Goal: Task Accomplishment & Management: Complete application form

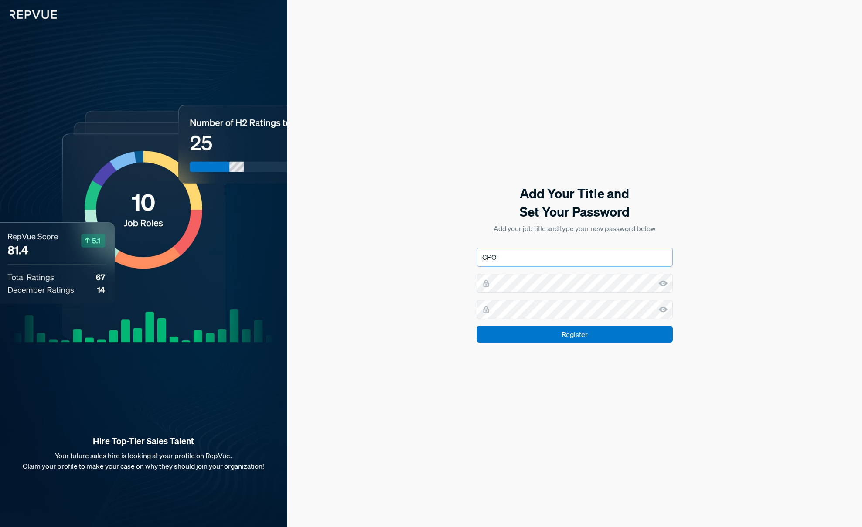
drag, startPoint x: 505, startPoint y: 259, endPoint x: 482, endPoint y: 260, distance: 22.3
click at [482, 260] on input "CPO" at bounding box center [575, 257] width 196 height 19
type input "Chief People Officer"
click at [564, 335] on input "Register" at bounding box center [575, 334] width 196 height 17
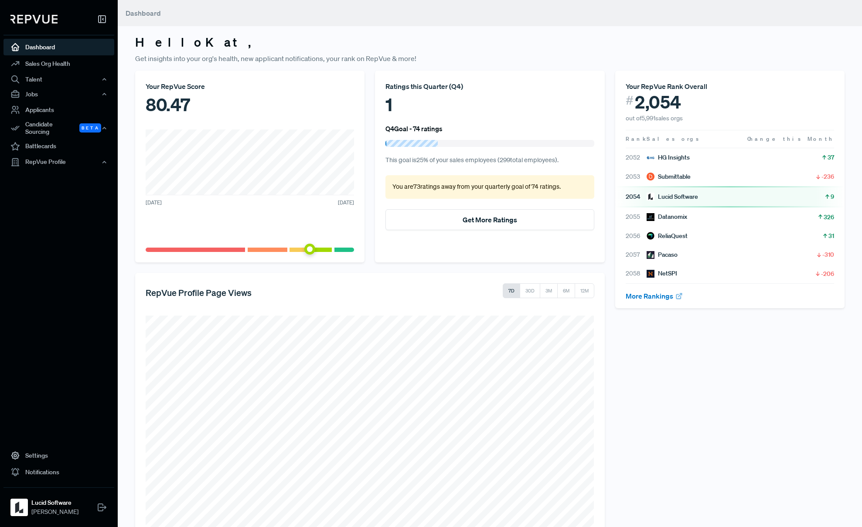
scroll to position [37, 0]
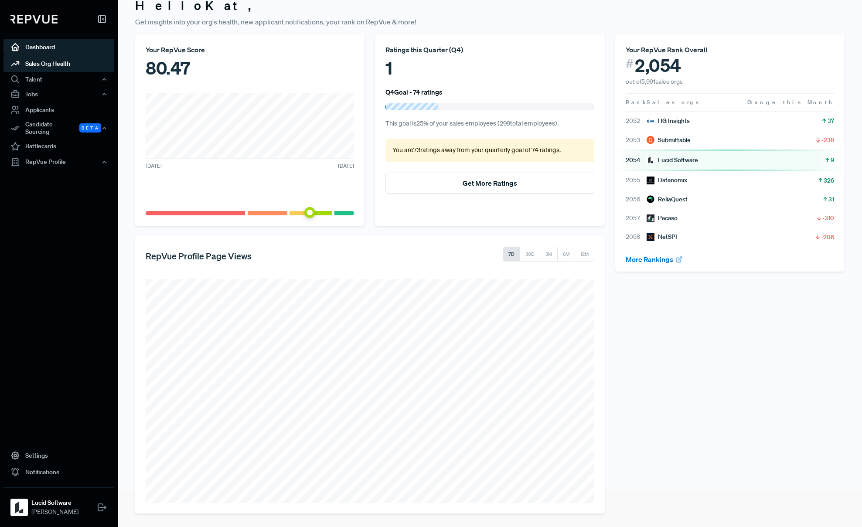
click at [64, 67] on link "Sales Org Health" at bounding box center [58, 63] width 111 height 17
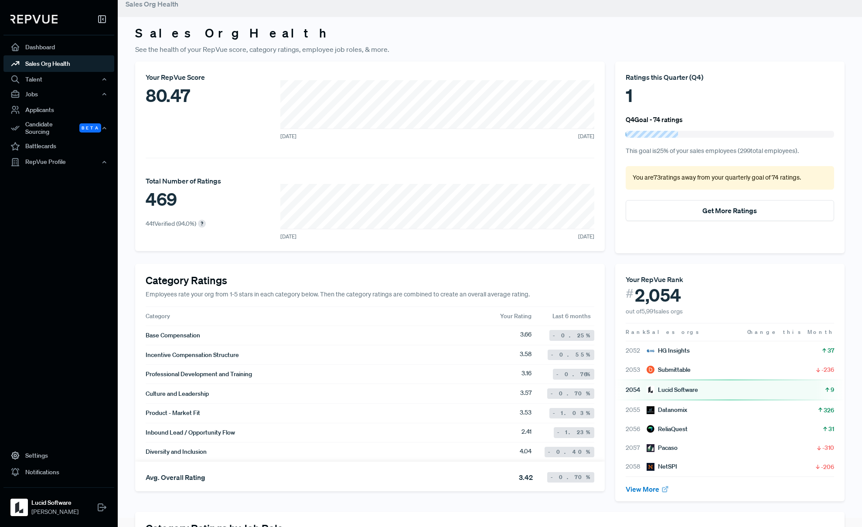
scroll to position [7, 0]
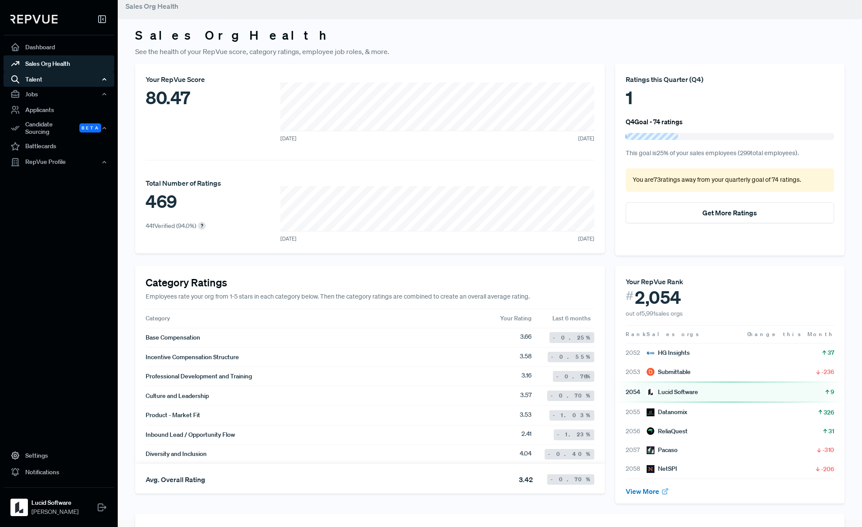
click at [58, 78] on div "Talent" at bounding box center [58, 79] width 111 height 15
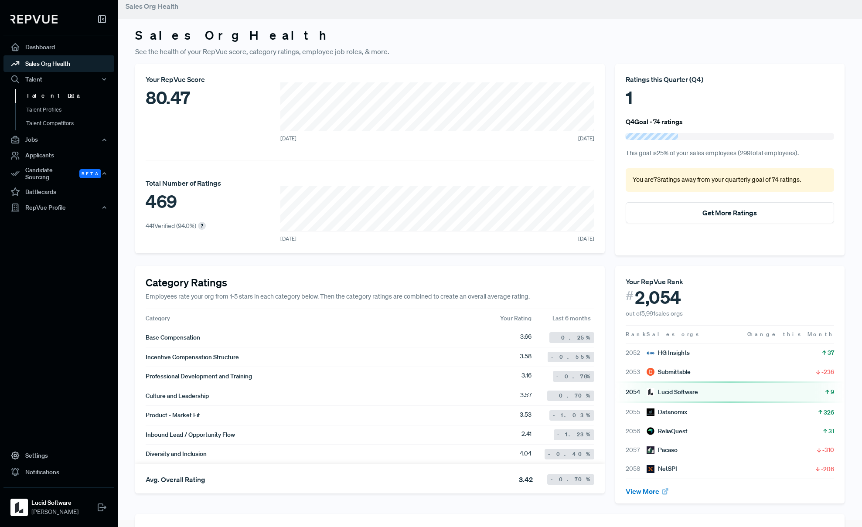
click at [57, 94] on link "Talent Data" at bounding box center [70, 96] width 111 height 14
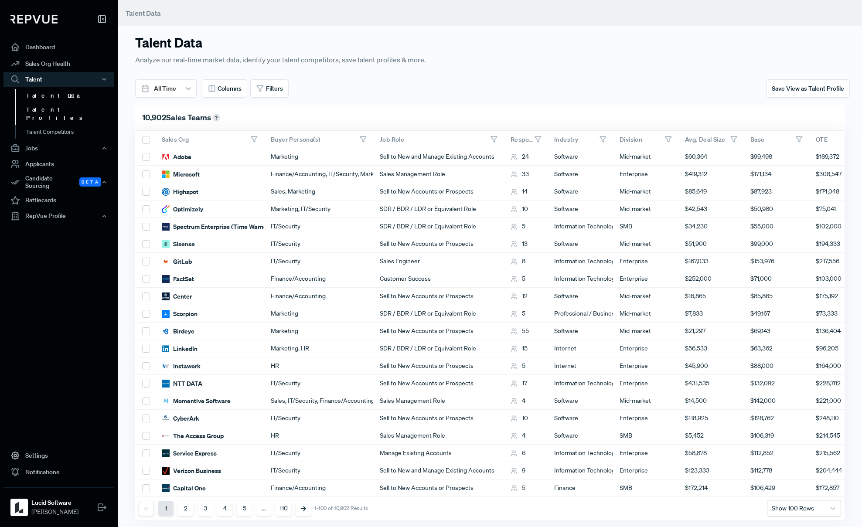
click at [58, 109] on link "Talent Profiles" at bounding box center [70, 114] width 111 height 22
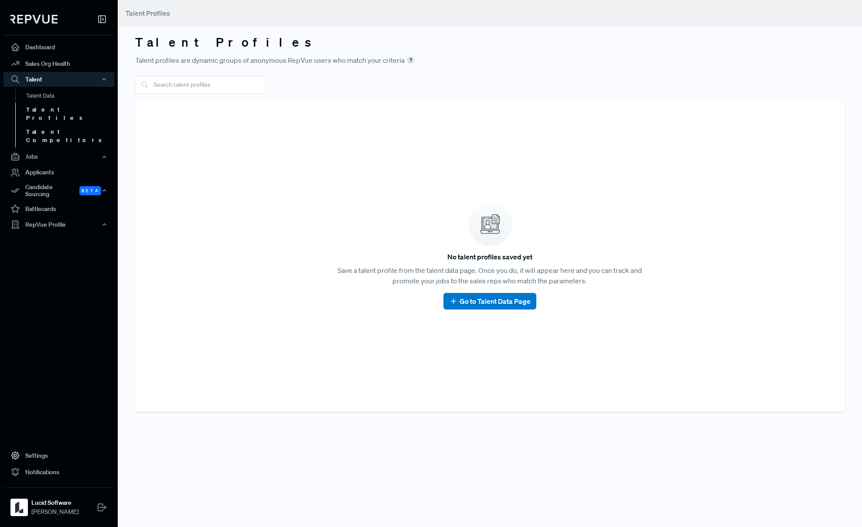
click at [58, 126] on link "Talent Competitors" at bounding box center [70, 136] width 111 height 22
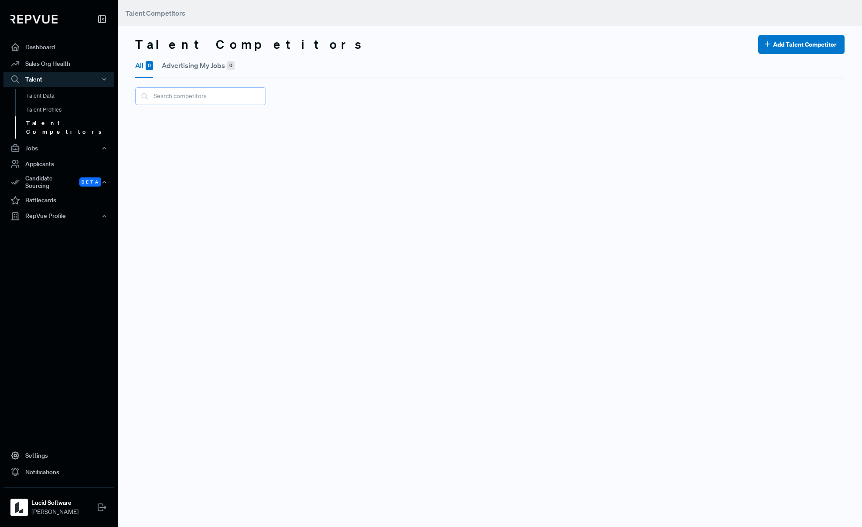
click at [181, 101] on input "text" at bounding box center [200, 96] width 131 height 18
type input "miro"
drag, startPoint x: 174, startPoint y: 97, endPoint x: 138, endPoint y: 96, distance: 36.2
click at [138, 96] on input "miro" at bounding box center [200, 96] width 131 height 18
click at [73, 141] on div "Jobs" at bounding box center [58, 148] width 111 height 15
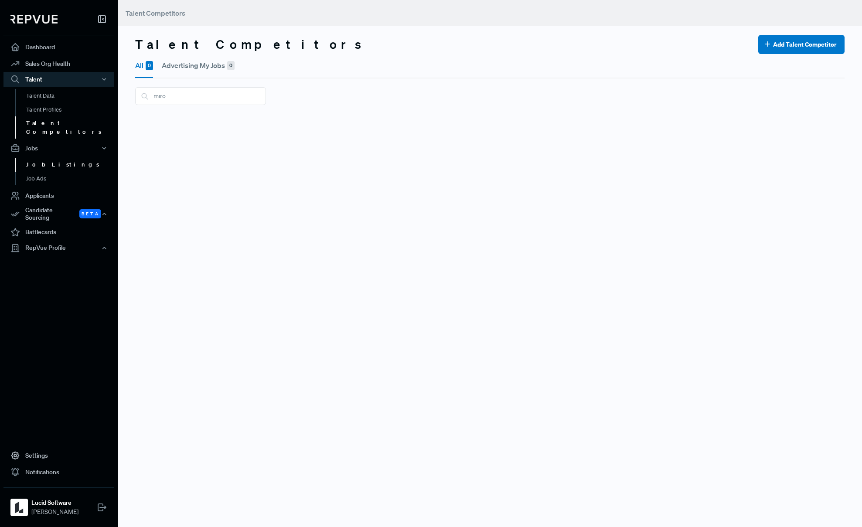
click at [70, 158] on link "Job Listings" at bounding box center [70, 165] width 111 height 14
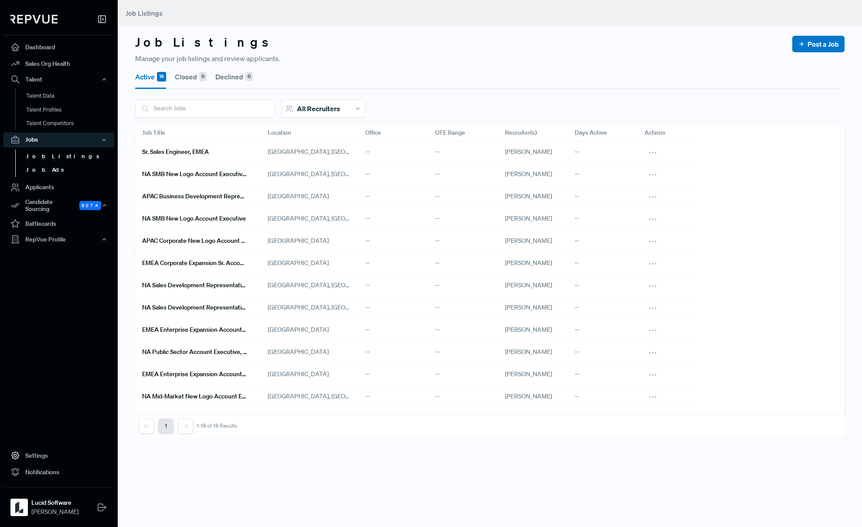
click at [67, 166] on link "Job Ads" at bounding box center [70, 170] width 111 height 14
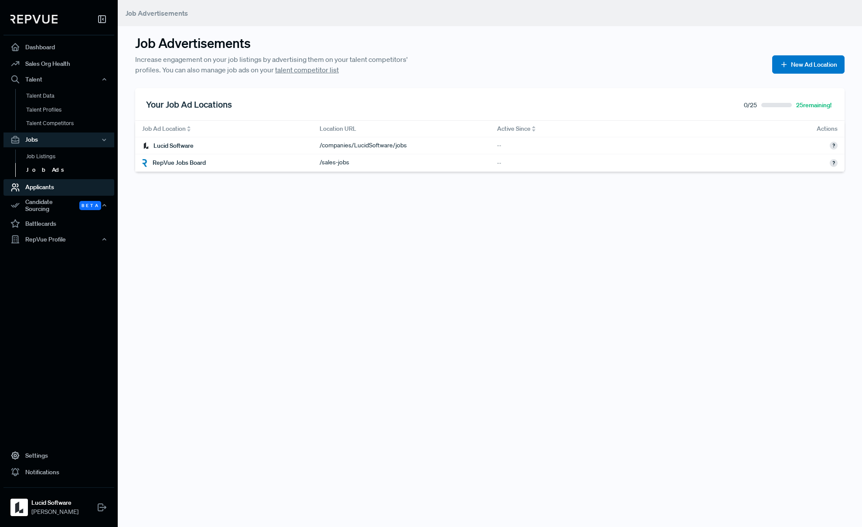
click at [68, 190] on link "Applicants" at bounding box center [58, 187] width 111 height 17
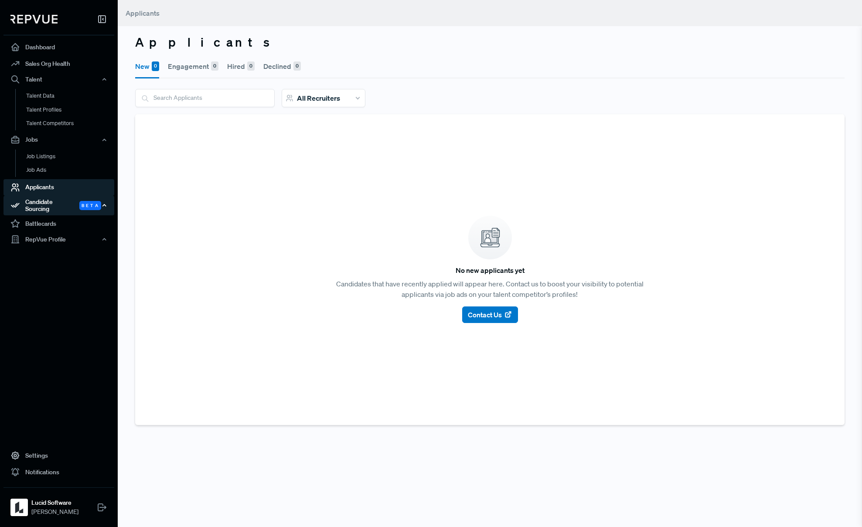
click at [66, 207] on div "Candidate Sourcing Beta" at bounding box center [58, 206] width 111 height 20
click at [61, 221] on link "Source Candidates" at bounding box center [70, 229] width 111 height 22
